Goal: Find specific page/section: Find specific page/section

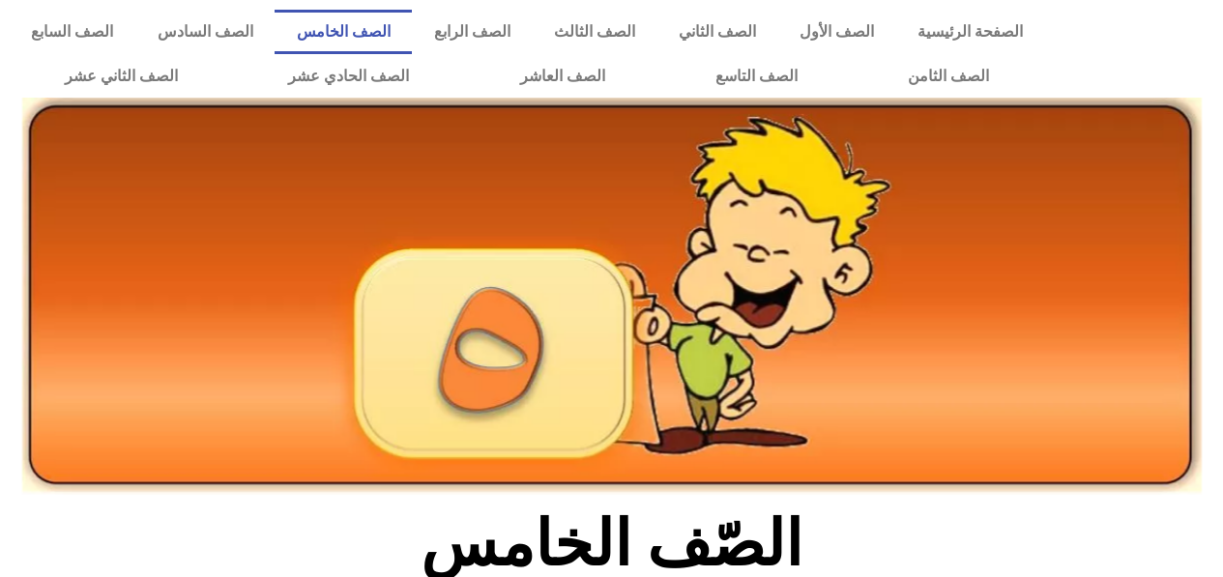
scroll to position [648, 0]
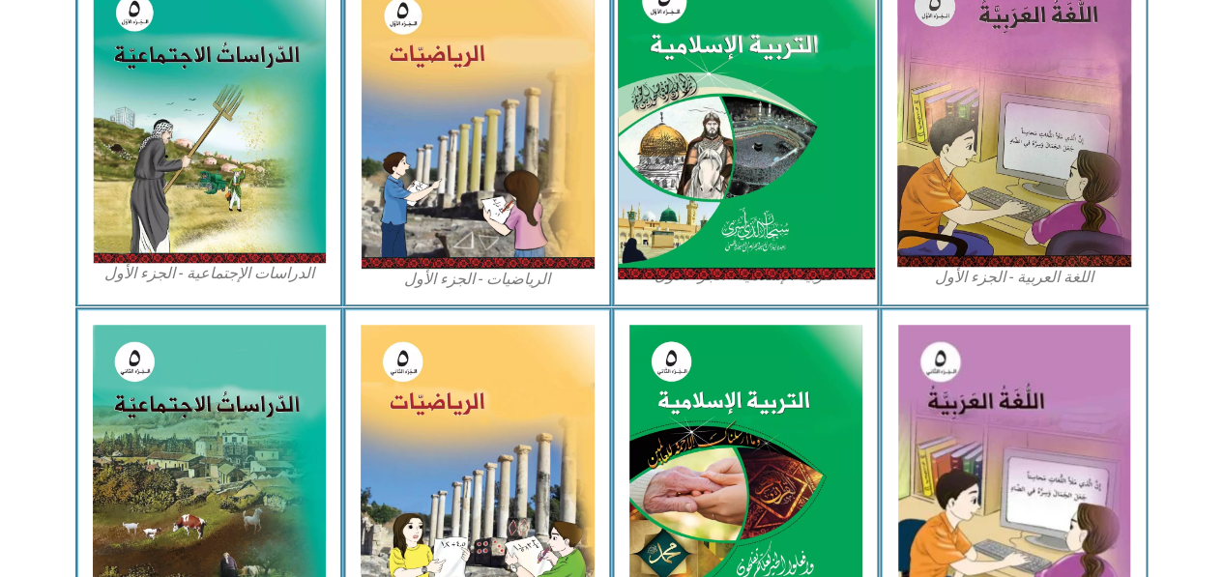
drag, startPoint x: 0, startPoint y: 0, endPoint x: 795, endPoint y: 127, distance: 804.7
click at [795, 127] on img at bounding box center [745, 120] width 257 height 320
click at [753, 237] on img at bounding box center [745, 120] width 257 height 320
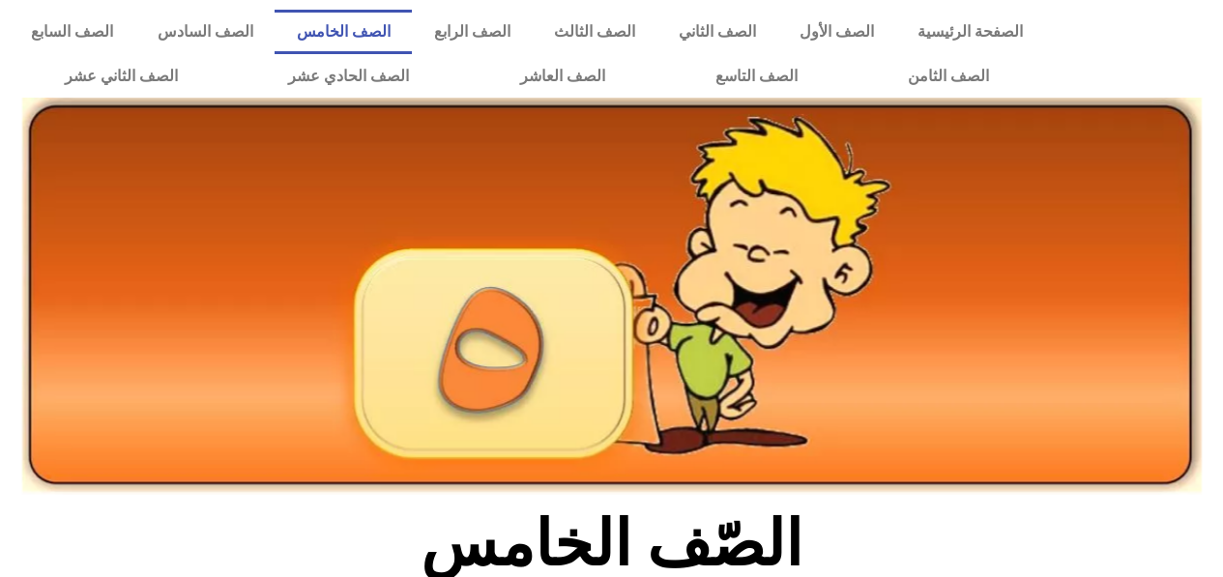
scroll to position [648, 0]
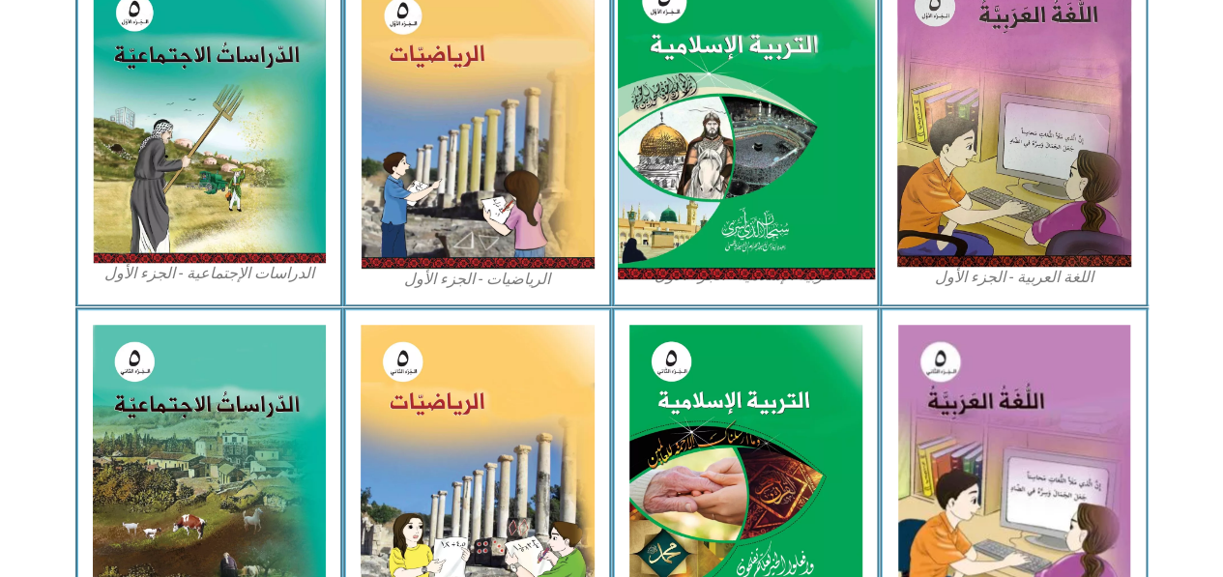
click at [715, 65] on img at bounding box center [745, 120] width 257 height 320
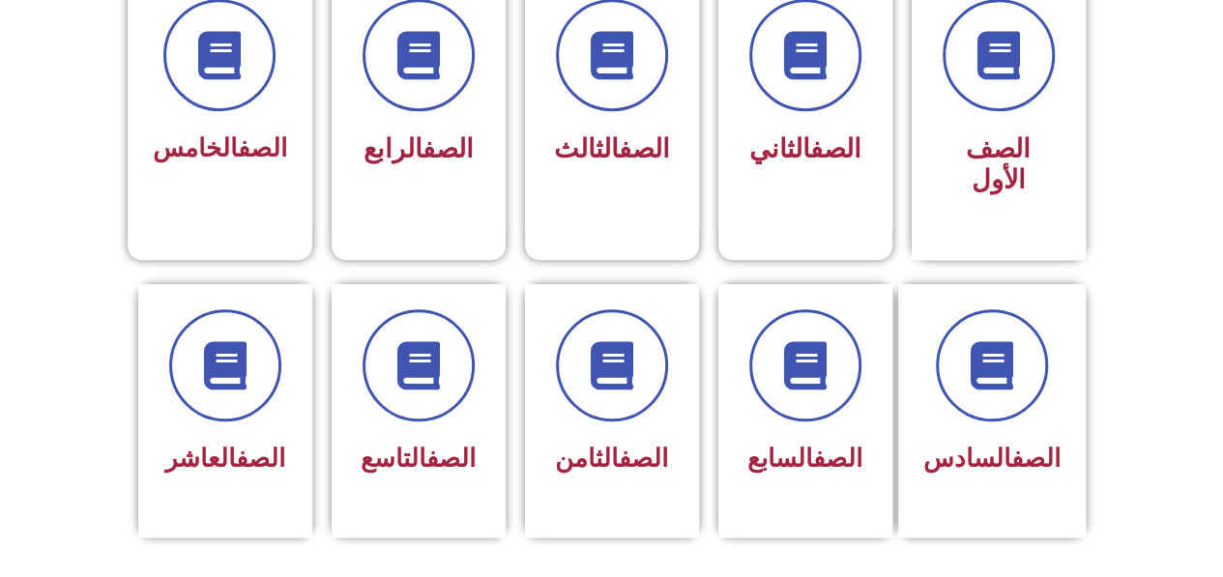
scroll to position [574, 0]
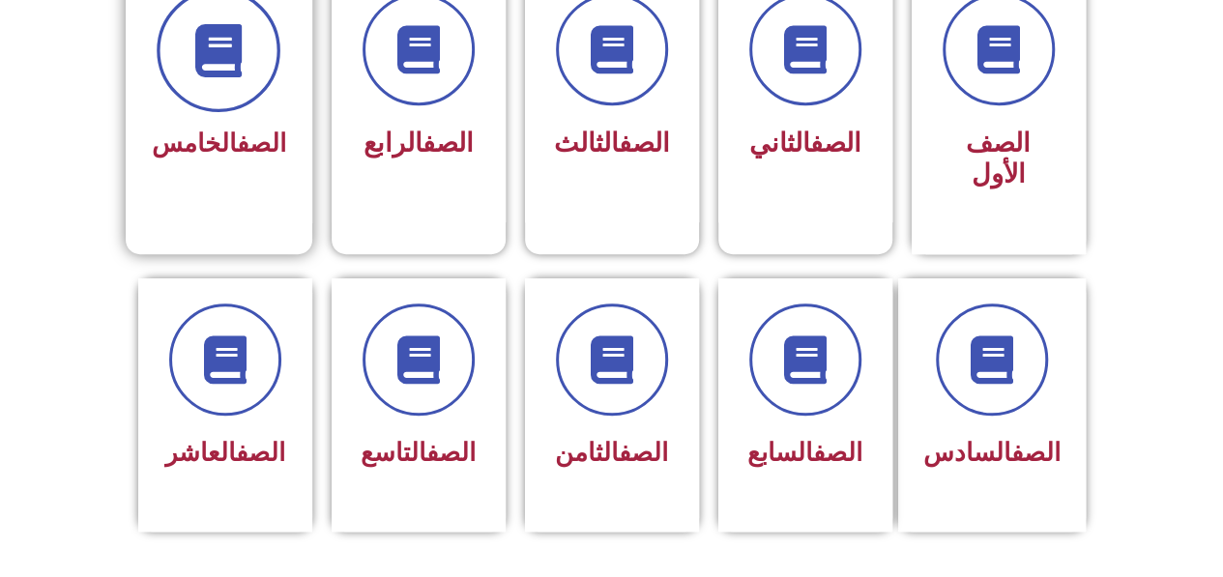
click at [246, 63] on icon at bounding box center [218, 50] width 53 height 53
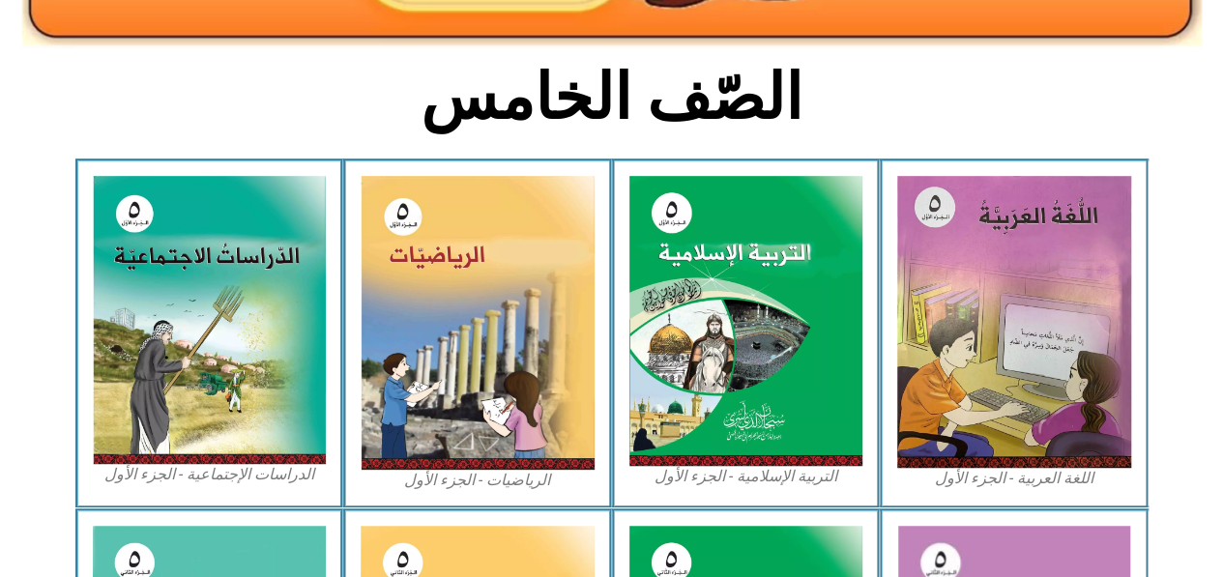
scroll to position [452, 0]
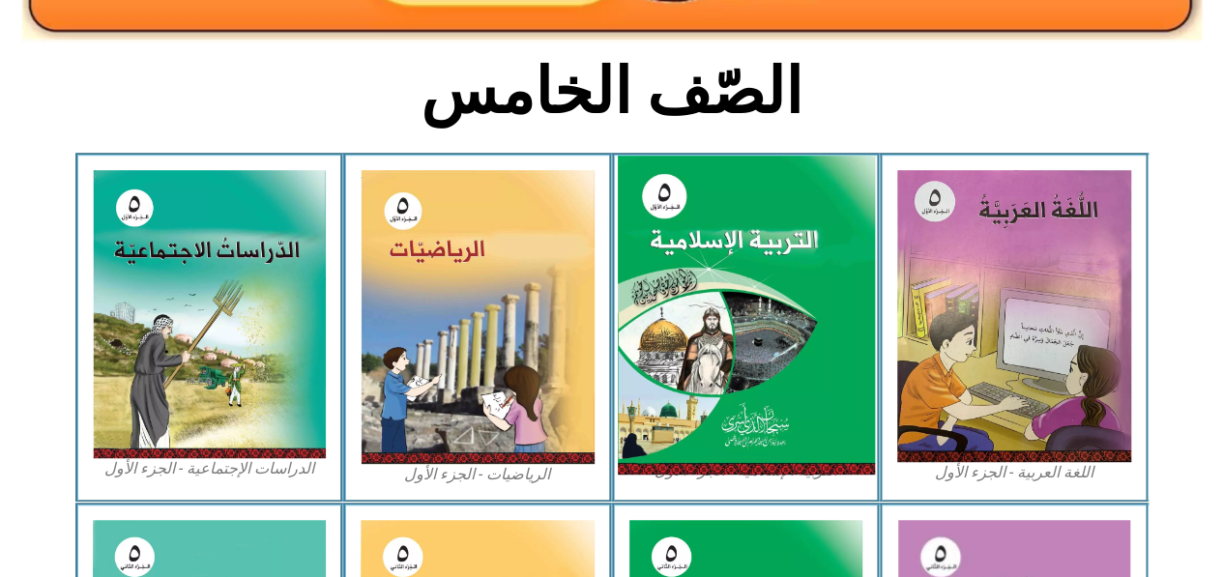
click at [769, 283] on img at bounding box center [745, 316] width 257 height 320
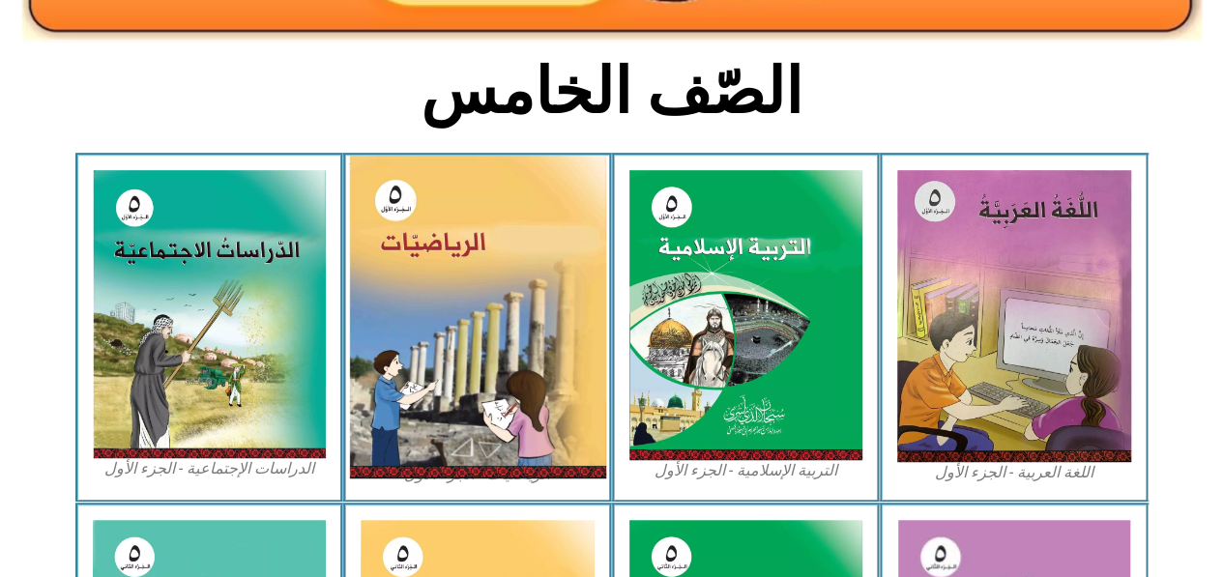
click at [425, 321] on img at bounding box center [477, 317] width 257 height 323
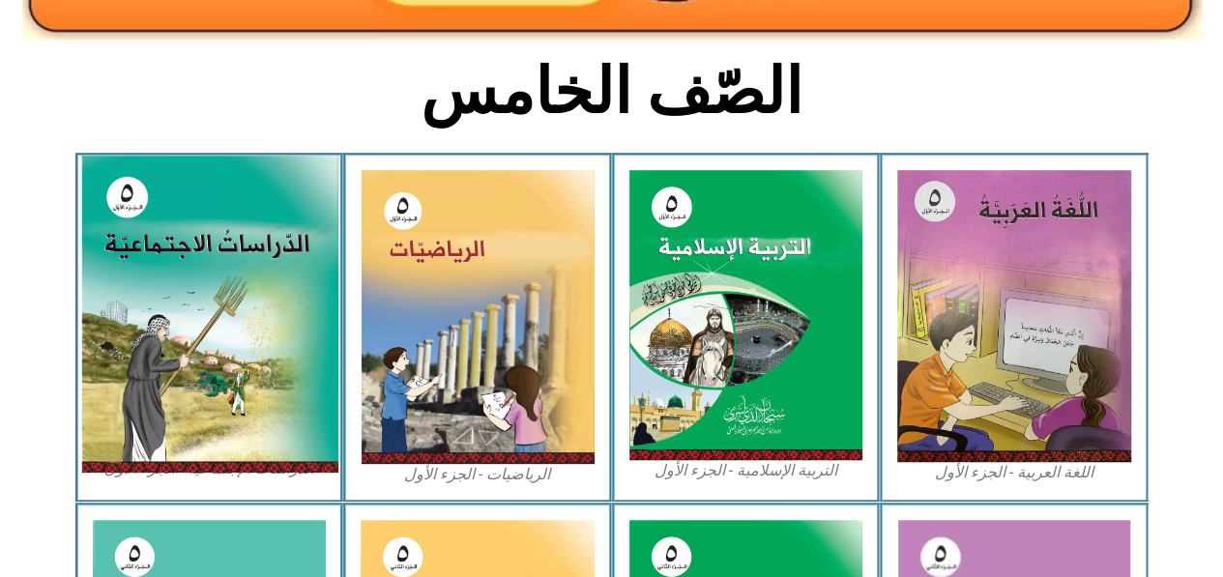
click at [164, 382] on img at bounding box center [208, 314] width 257 height 317
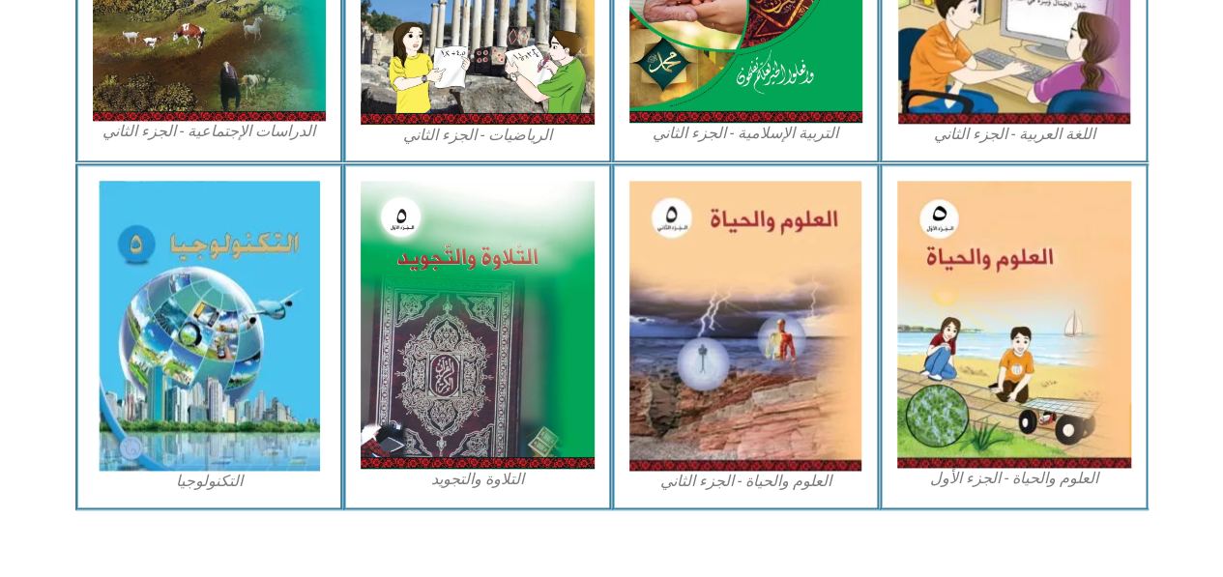
scroll to position [1152, 0]
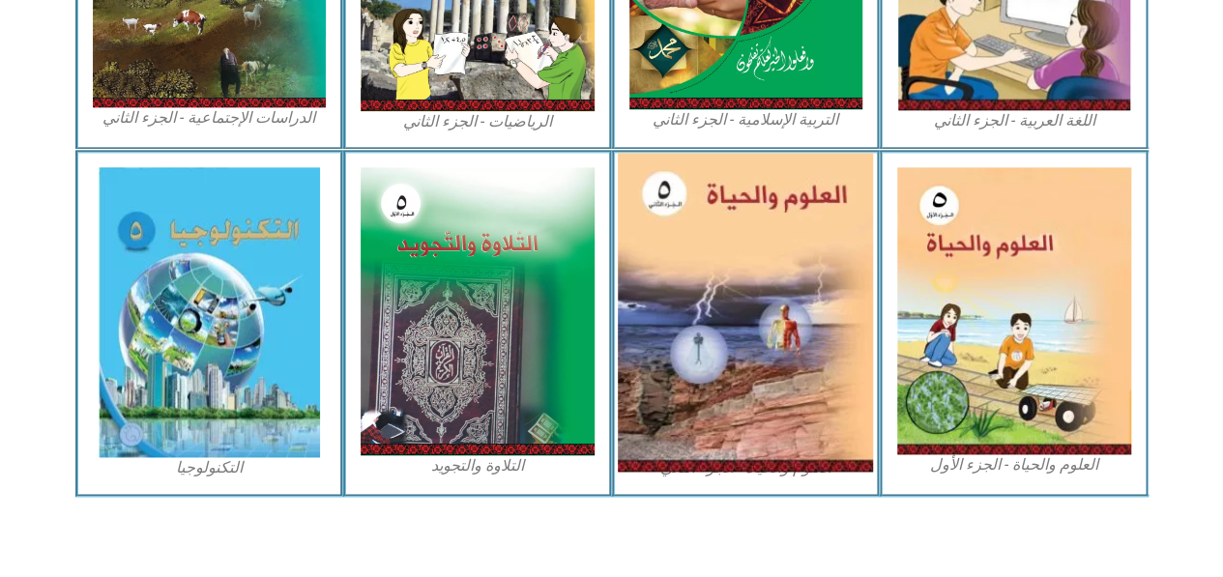
click at [737, 306] on img at bounding box center [745, 312] width 255 height 319
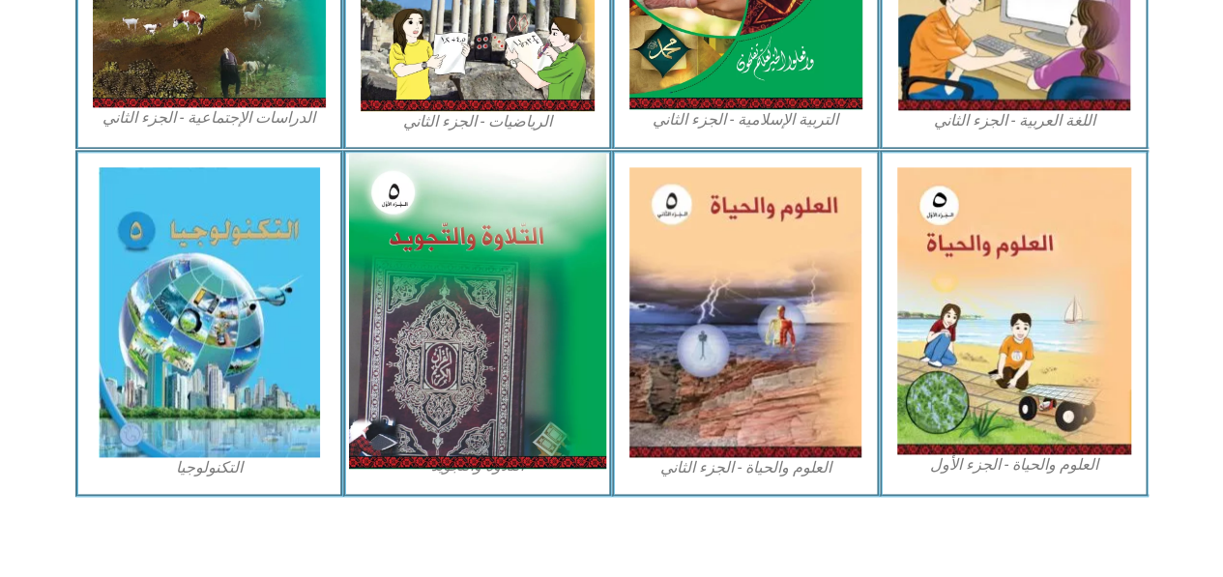
click at [538, 298] on img at bounding box center [477, 311] width 257 height 316
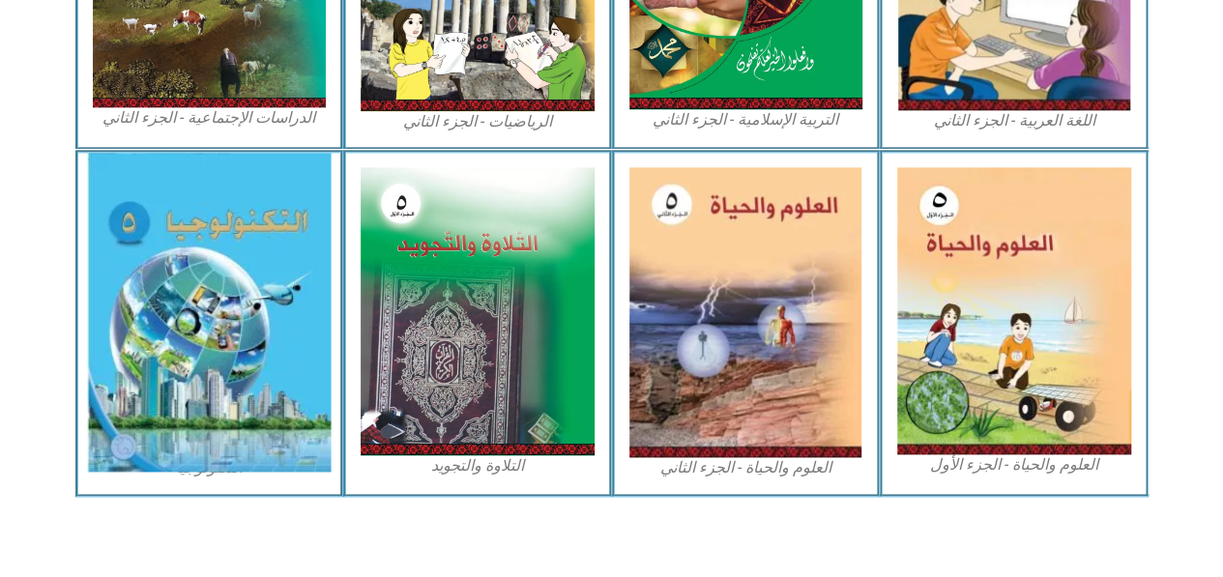
click at [295, 299] on img at bounding box center [209, 312] width 244 height 319
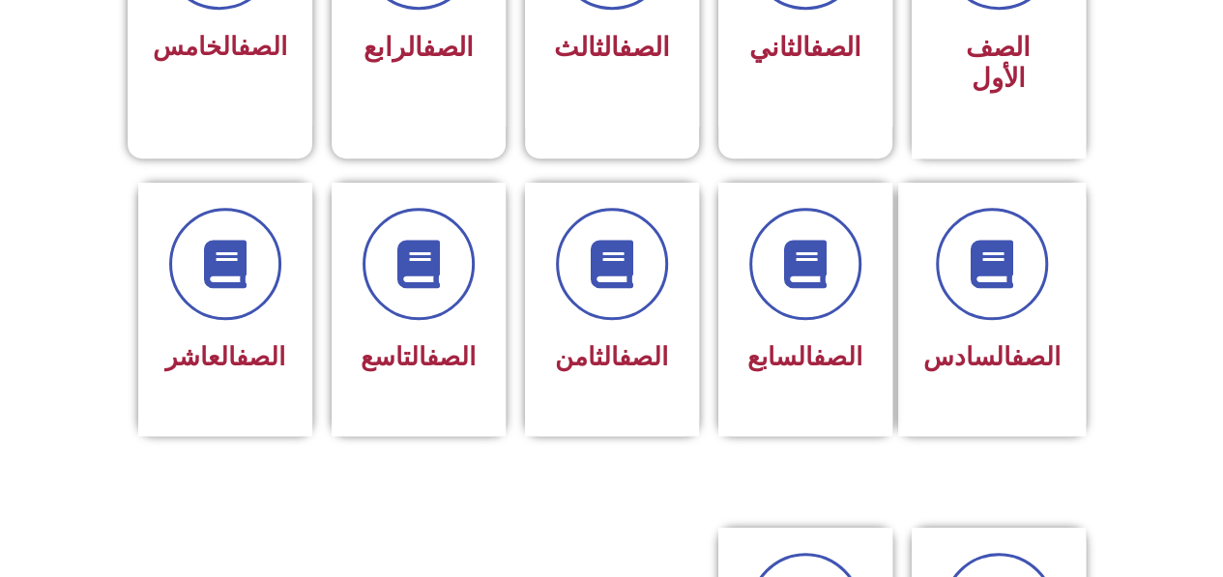
scroll to position [681, 0]
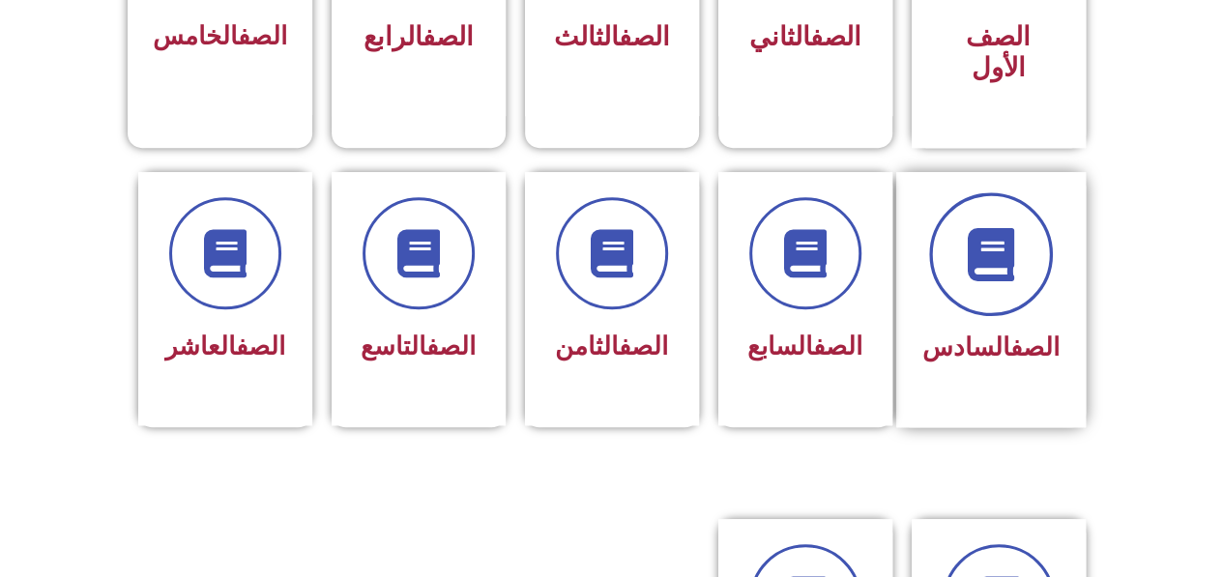
click at [994, 227] on icon at bounding box center [990, 253] width 53 height 53
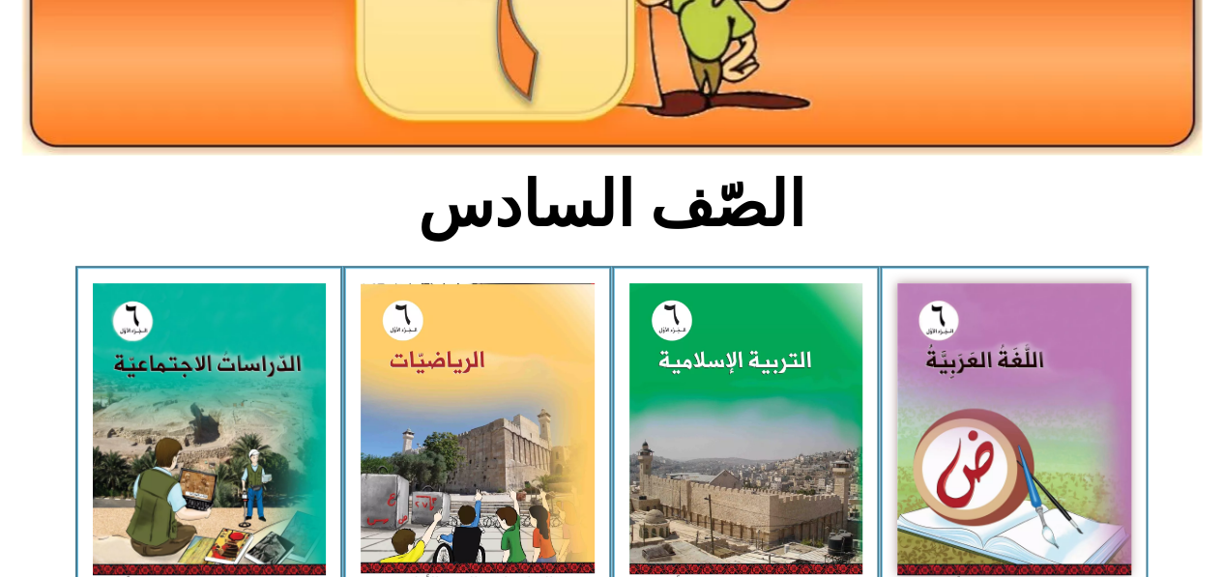
scroll to position [578, 0]
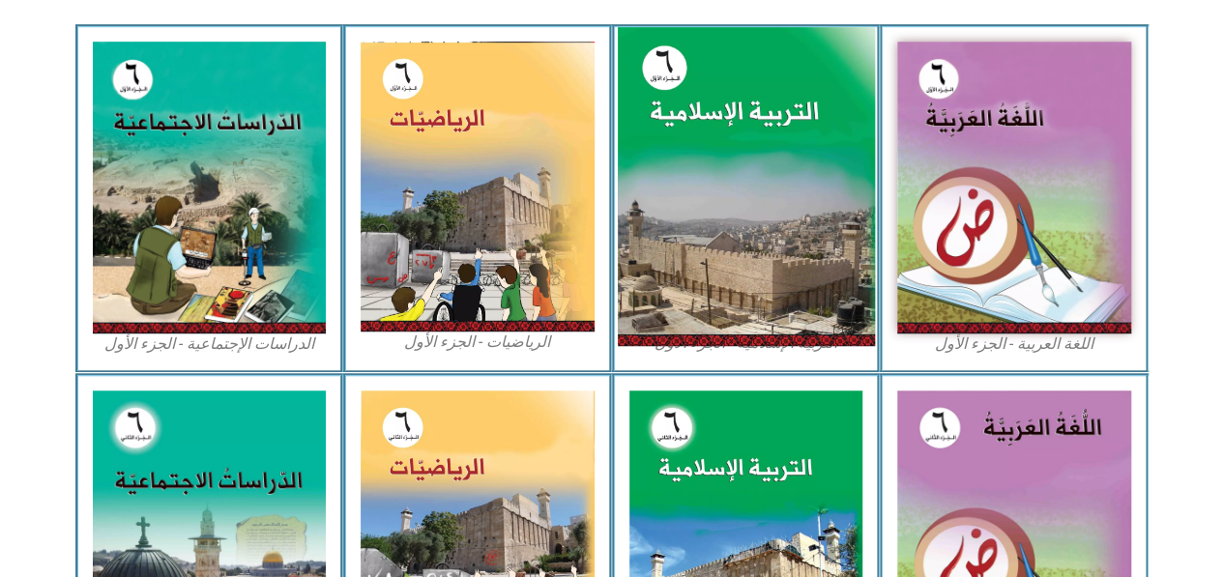
click at [755, 244] on img at bounding box center [745, 187] width 257 height 320
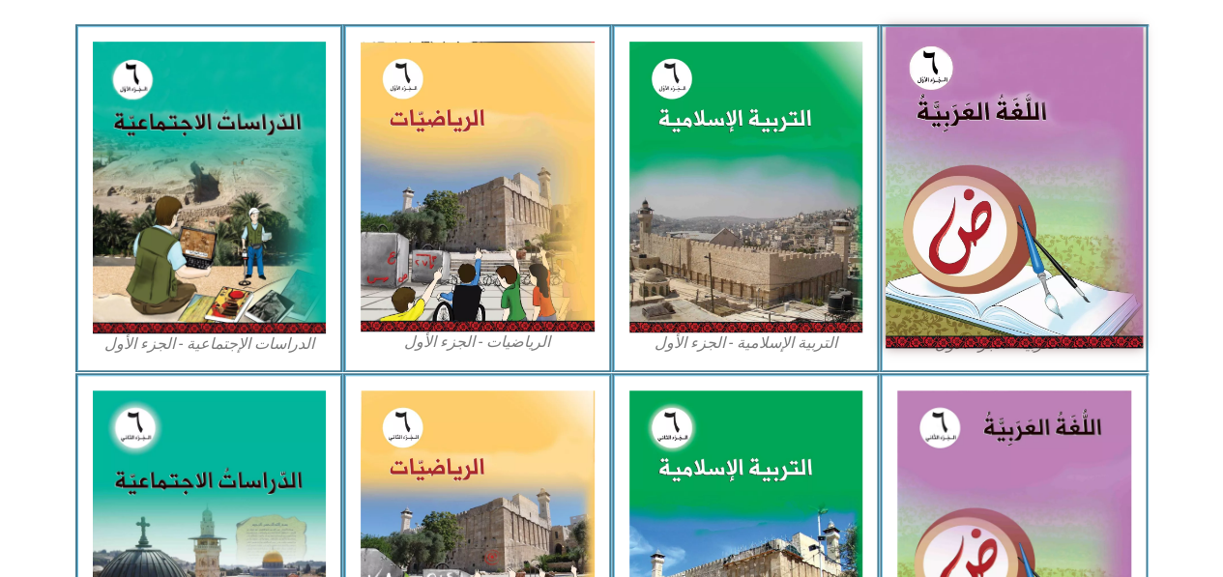
click at [1024, 182] on img at bounding box center [1014, 187] width 257 height 321
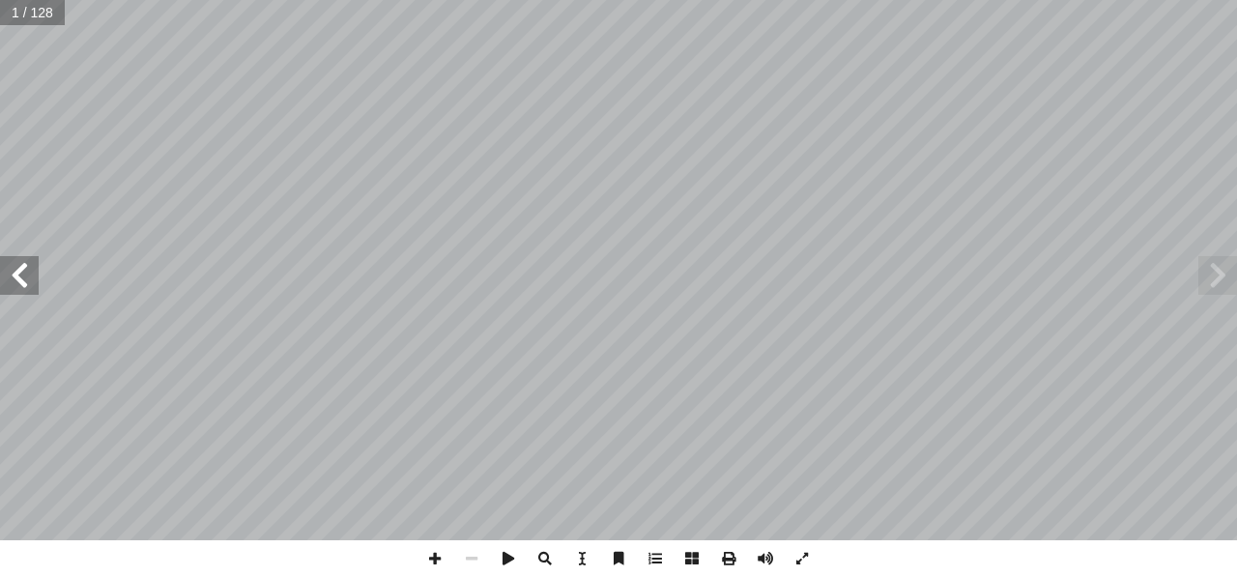
click at [23, 273] on span at bounding box center [19, 275] width 39 height 39
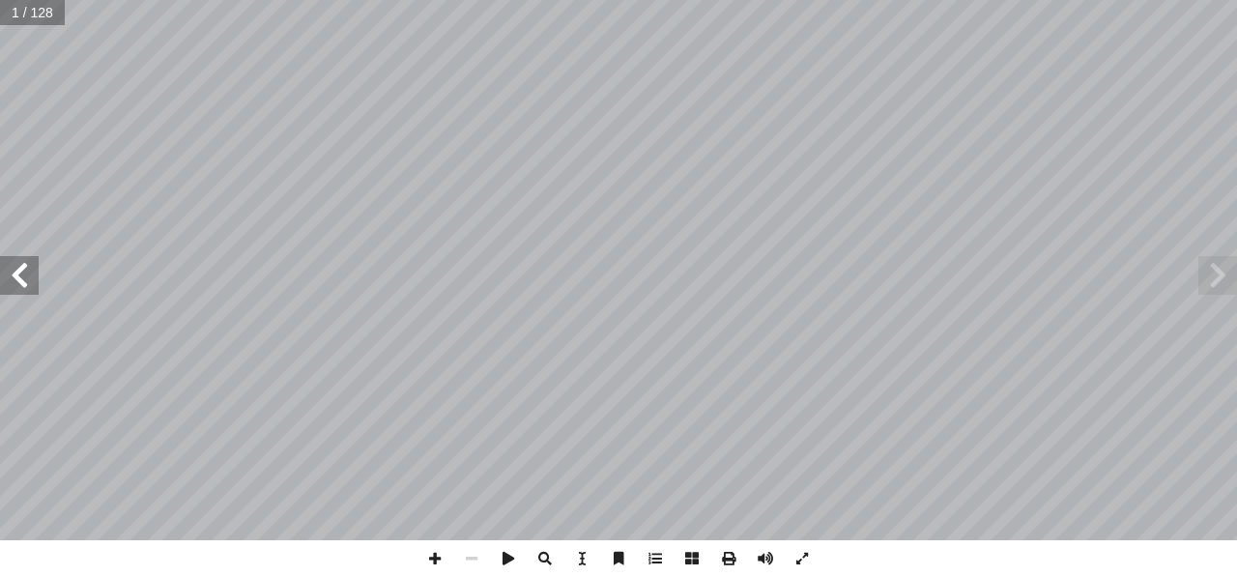
click at [23, 273] on span at bounding box center [19, 275] width 39 height 39
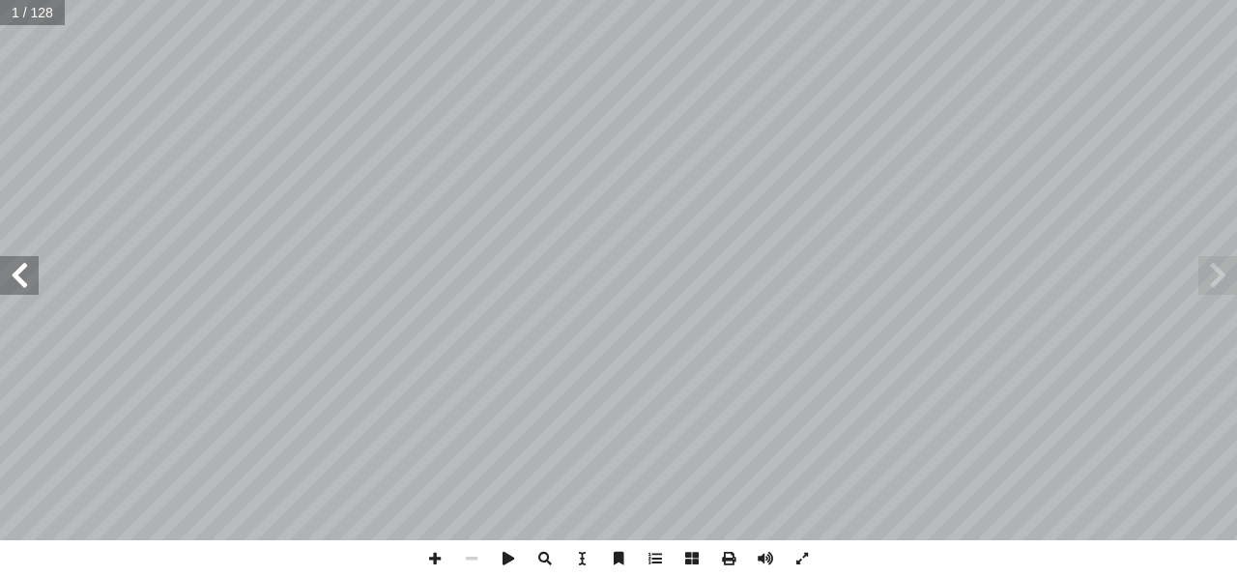
click at [23, 273] on span at bounding box center [19, 275] width 39 height 39
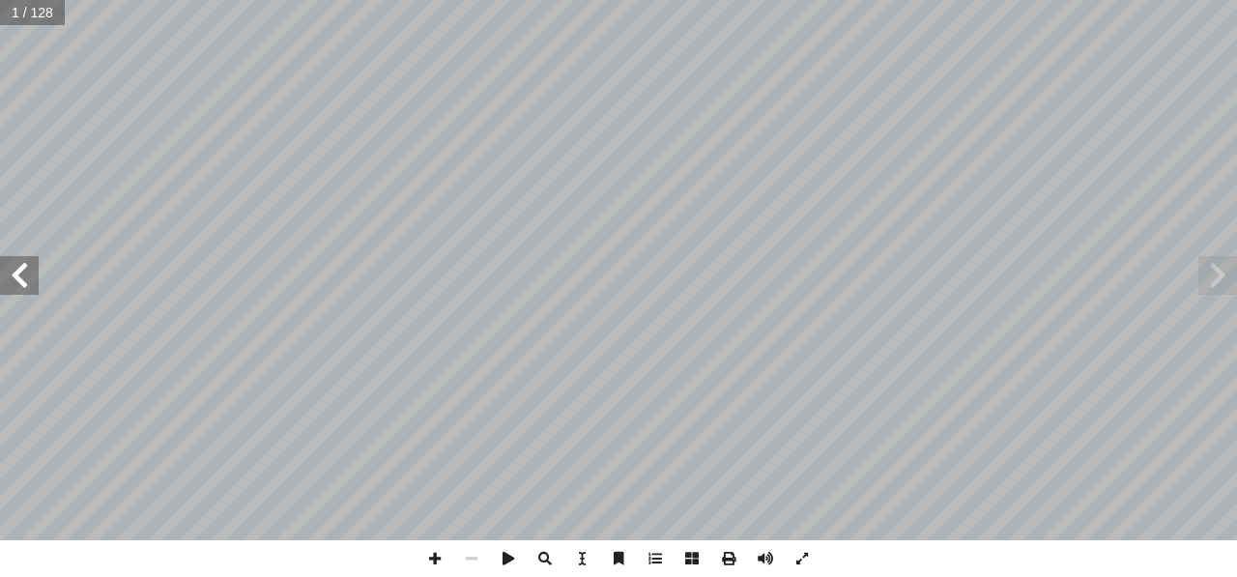
click at [23, 273] on span at bounding box center [19, 275] width 39 height 39
